Goal: Task Accomplishment & Management: Use online tool/utility

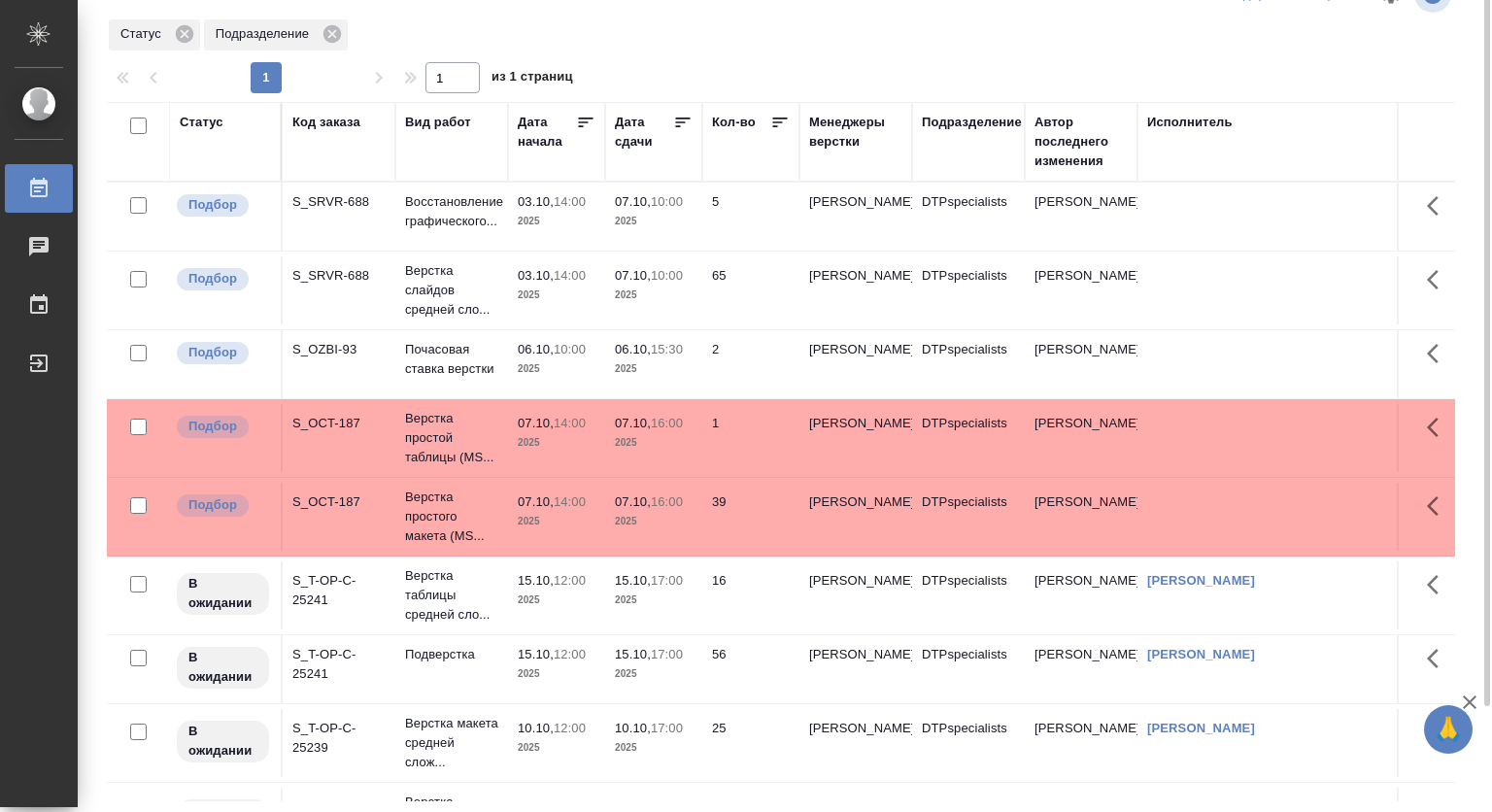
scroll to position [356, 0]
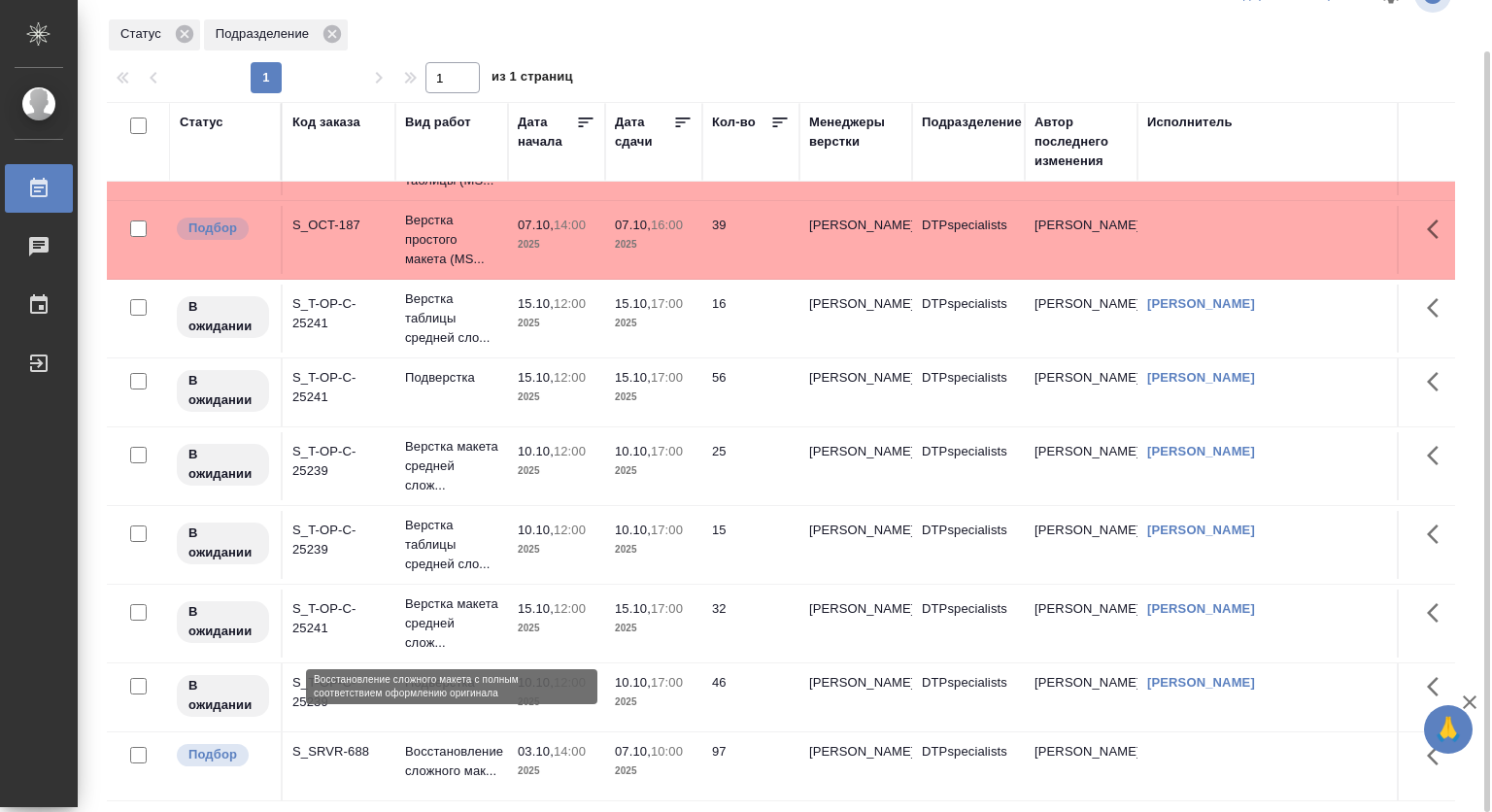
click at [423, 742] on p "Восстановление сложного мак..." at bounding box center [451, 761] width 94 height 38
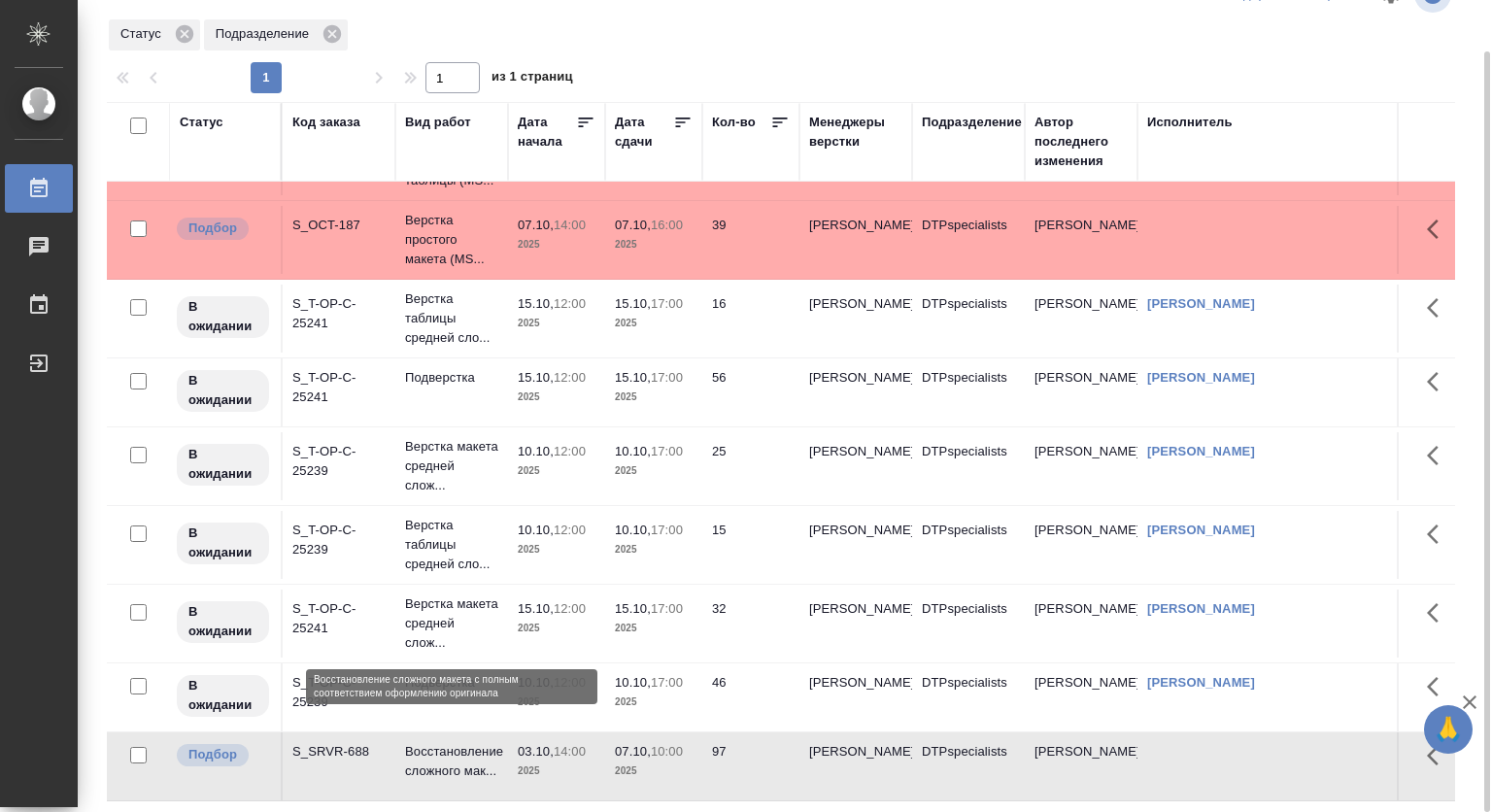
click at [422, 742] on p "Восстановление сложного мак..." at bounding box center [451, 761] width 94 height 38
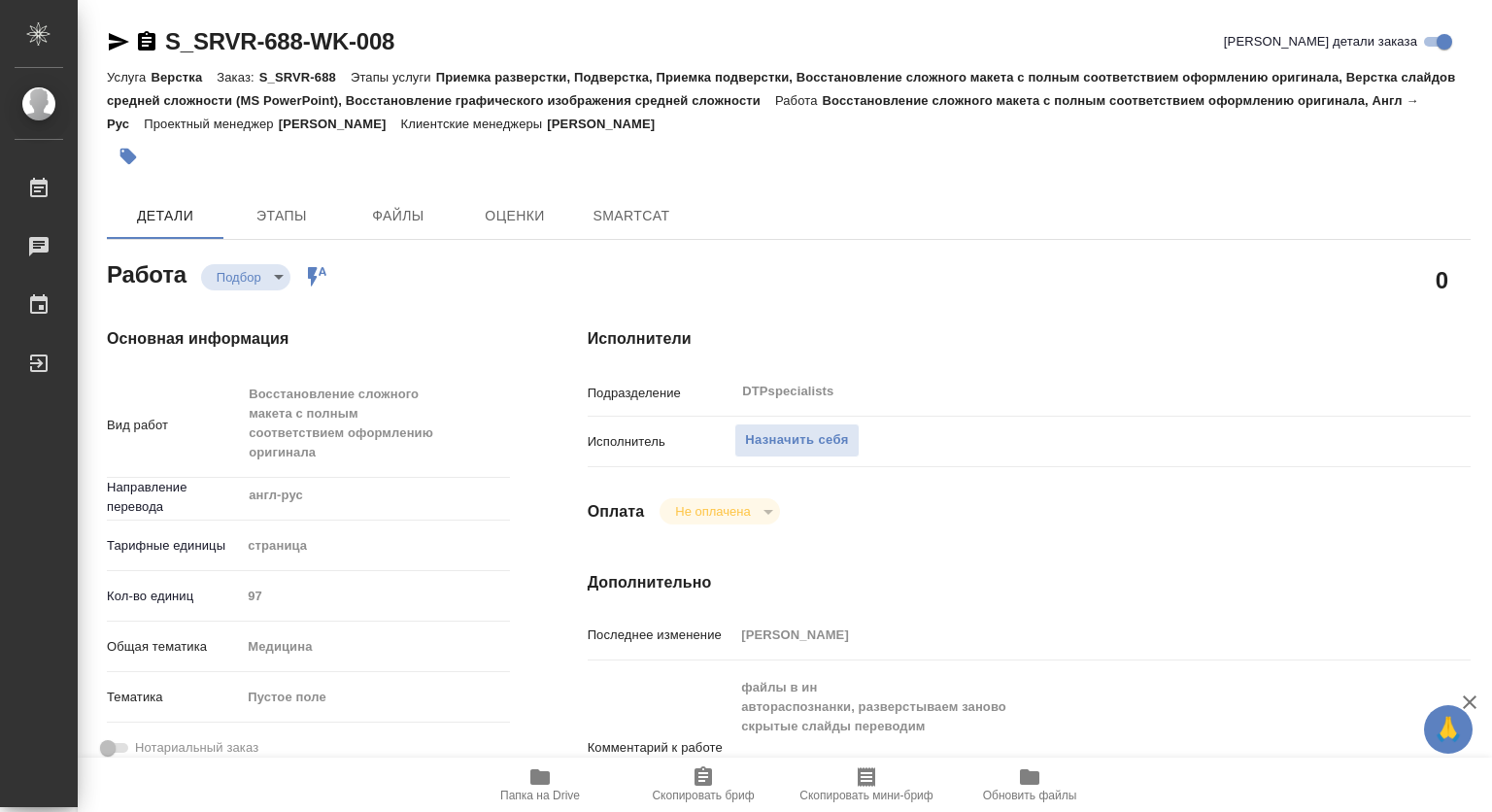
type textarea "x"
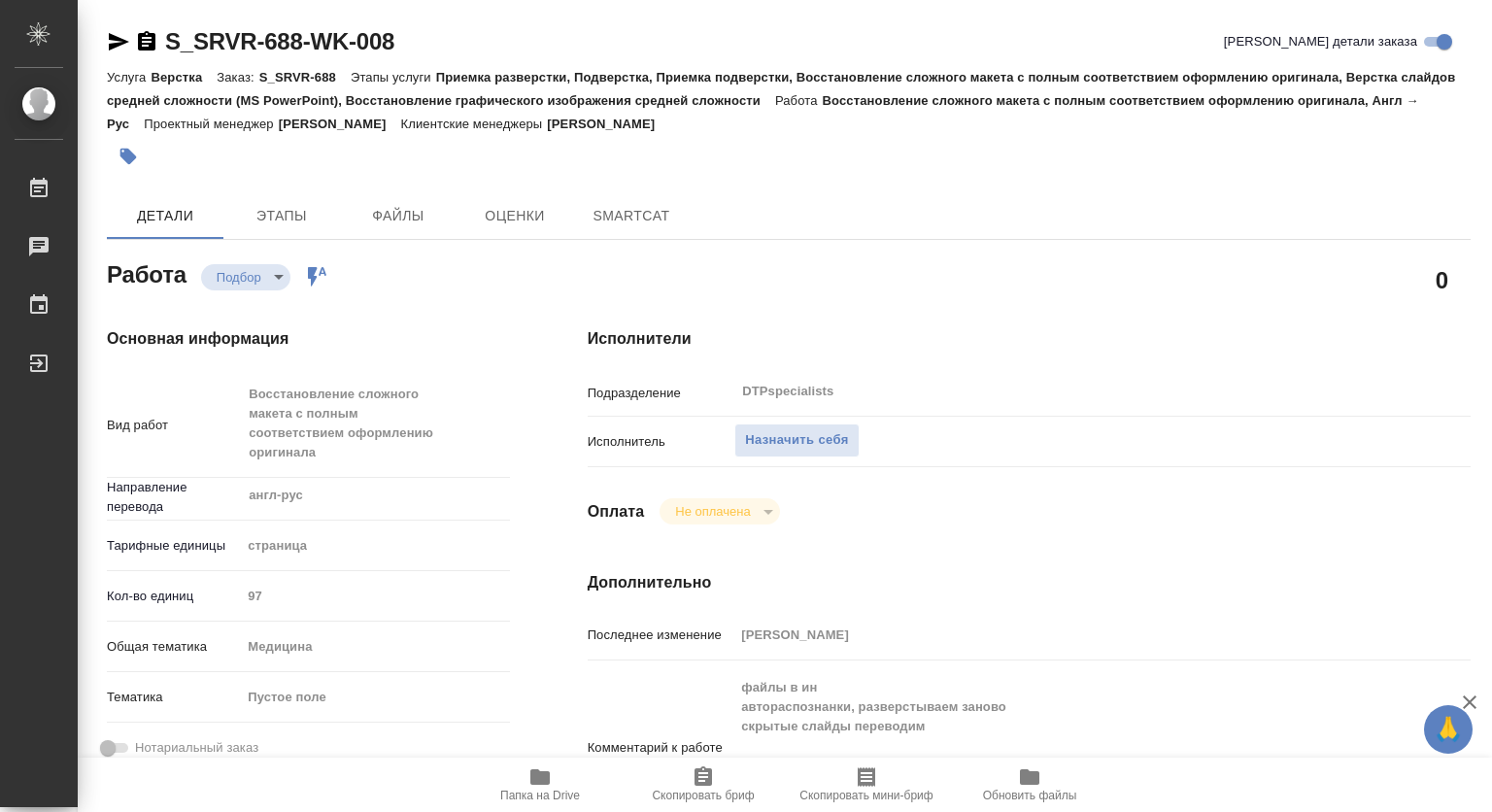
type textarea "x"
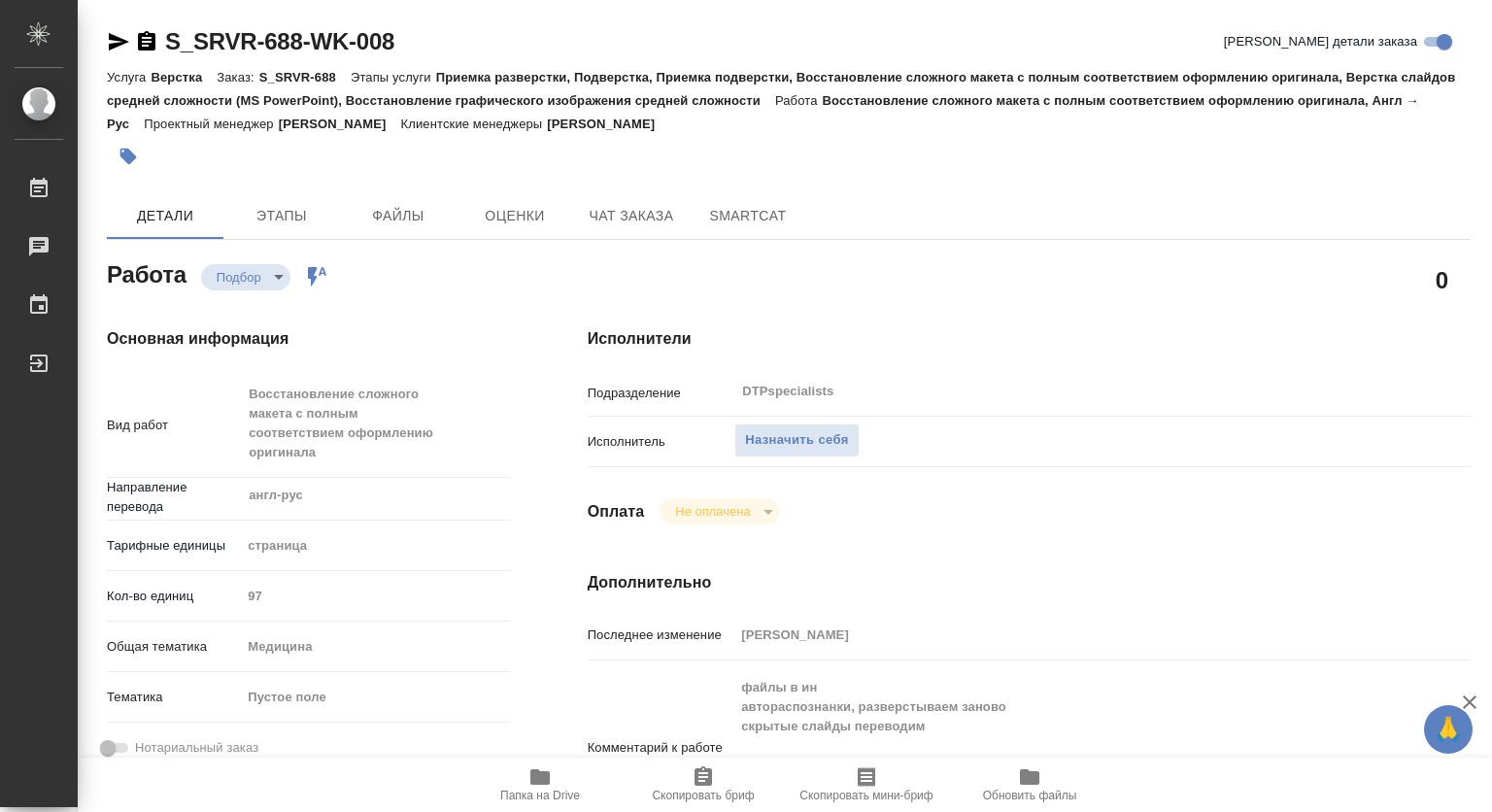
type textarea "x"
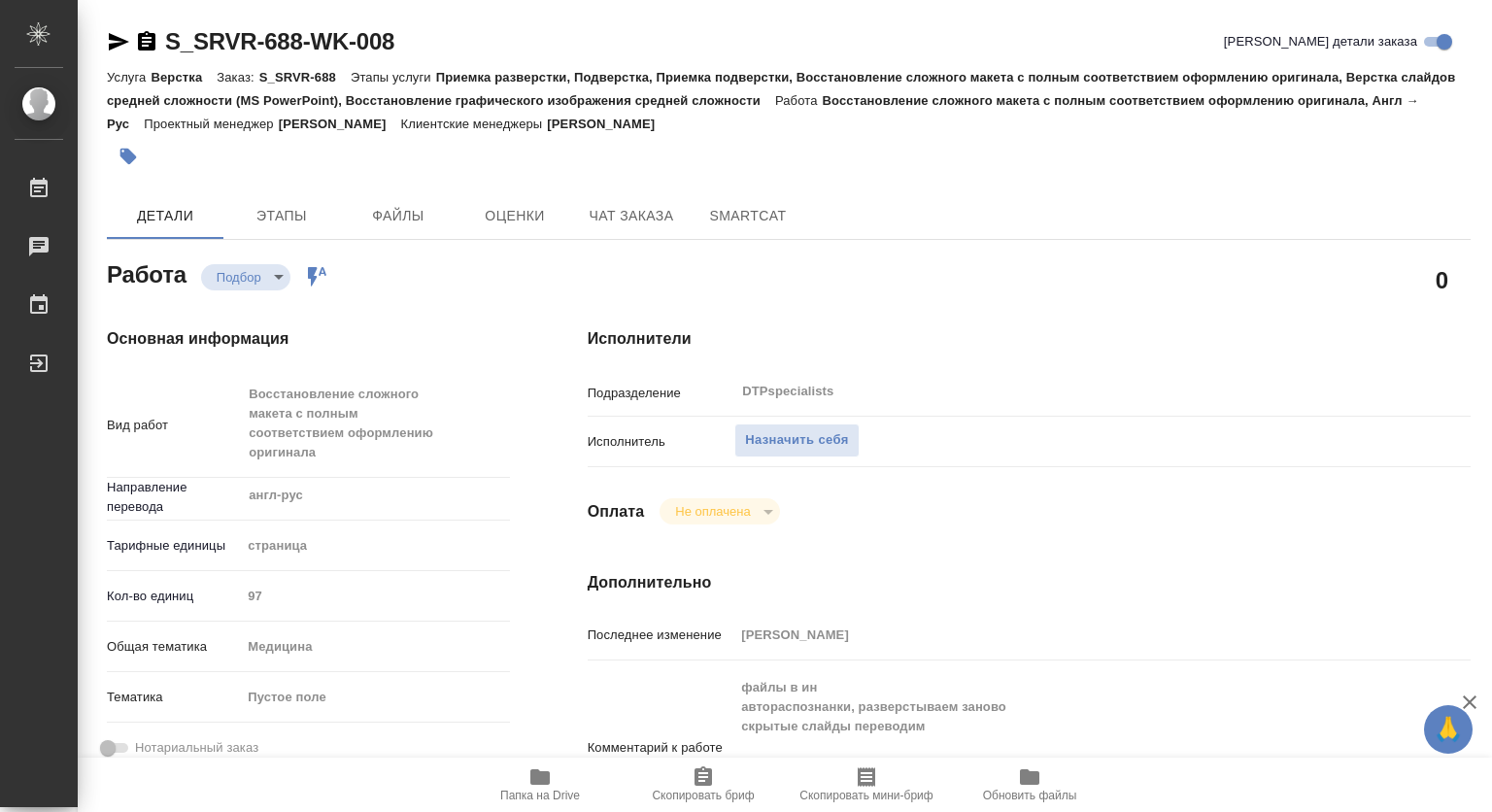
type textarea "x"
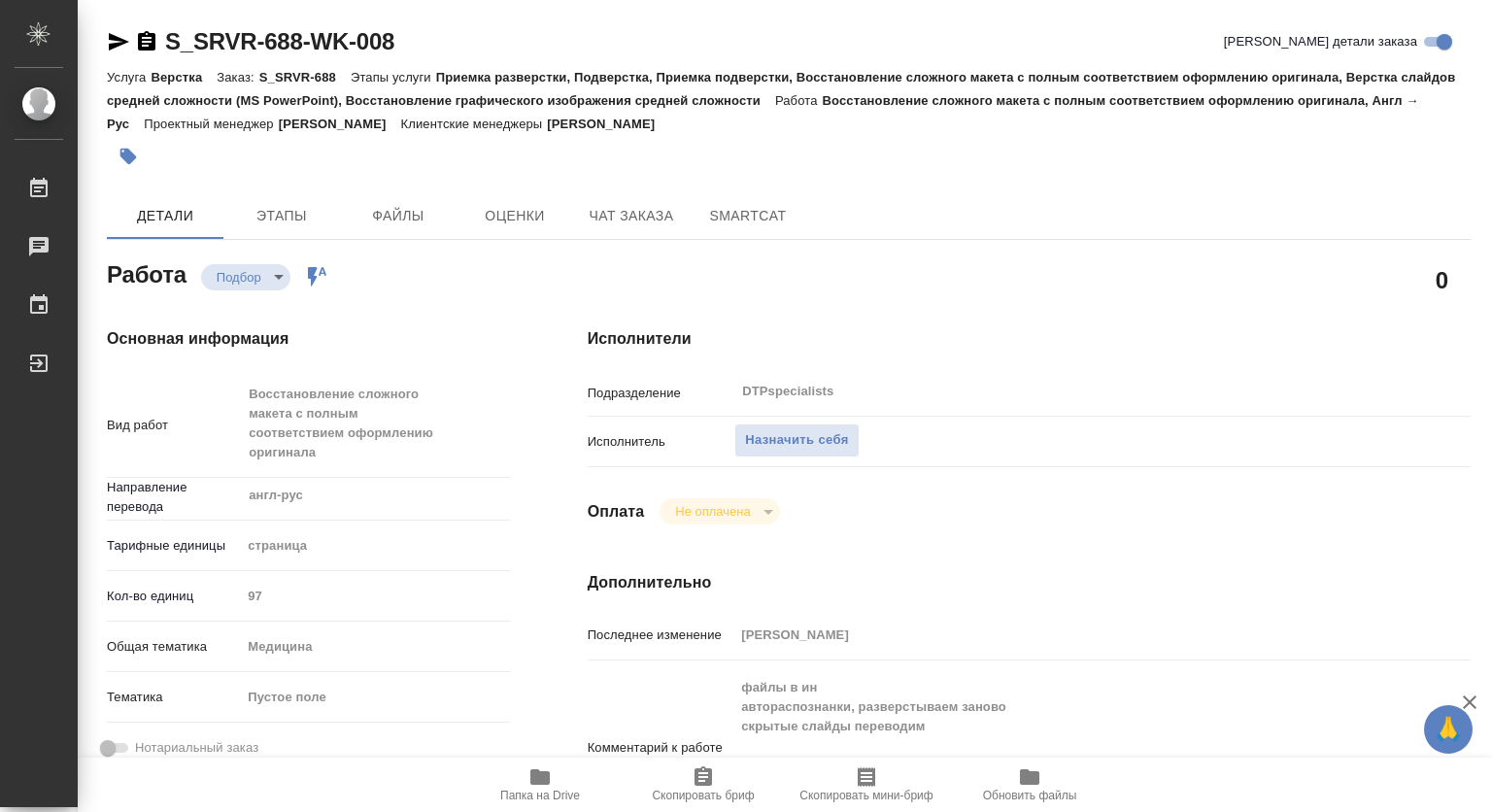
click at [537, 779] on icon "button" at bounding box center [541, 777] width 20 height 16
